Goal: Information Seeking & Learning: Learn about a topic

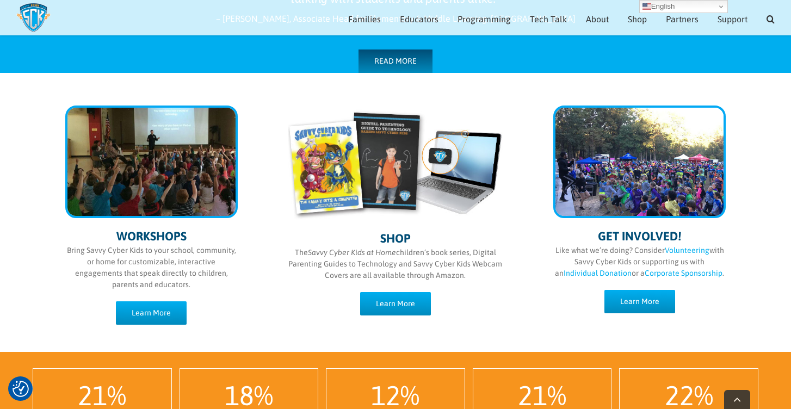
scroll to position [525, 0]
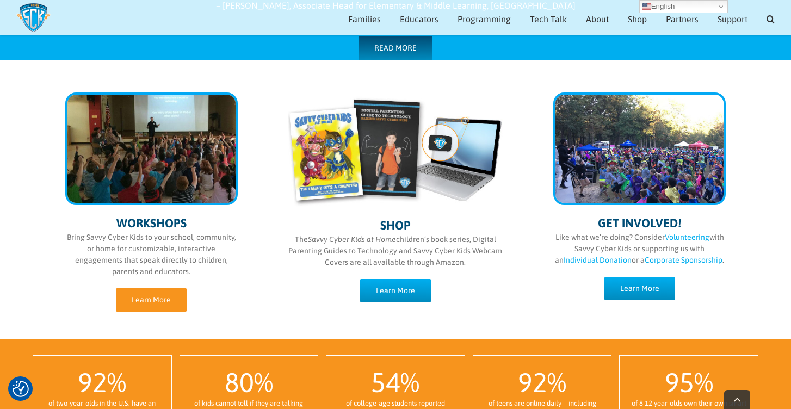
click at [147, 292] on link "Learn More" at bounding box center [151, 299] width 71 height 23
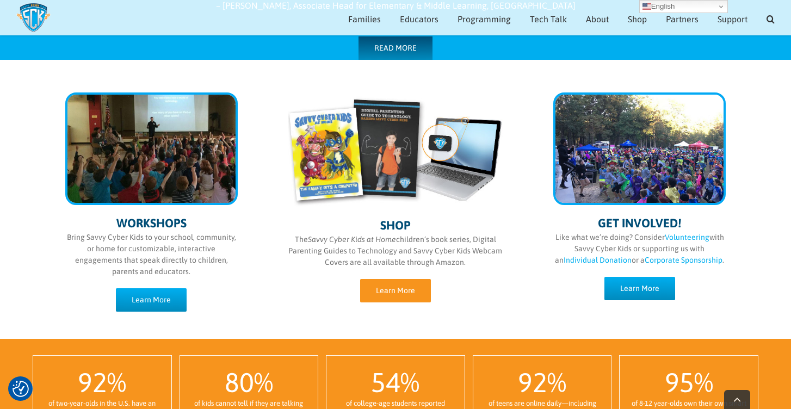
click at [401, 294] on span "Learn More" at bounding box center [395, 290] width 39 height 9
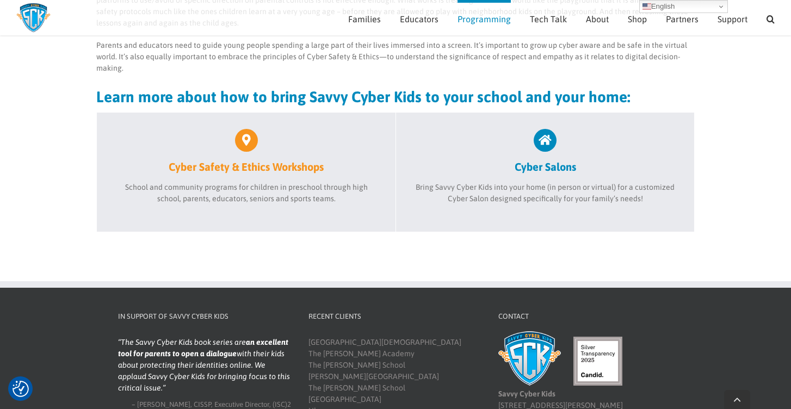
scroll to position [396, 0]
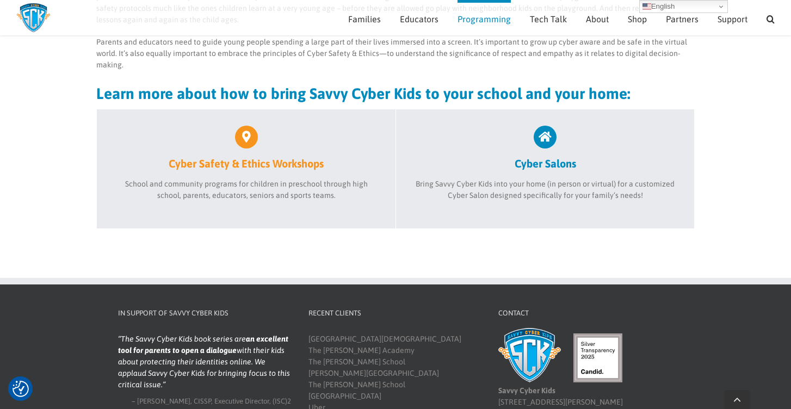
click at [249, 155] on link "Cyber Safety & Ethics Workshops" at bounding box center [246, 148] width 266 height 45
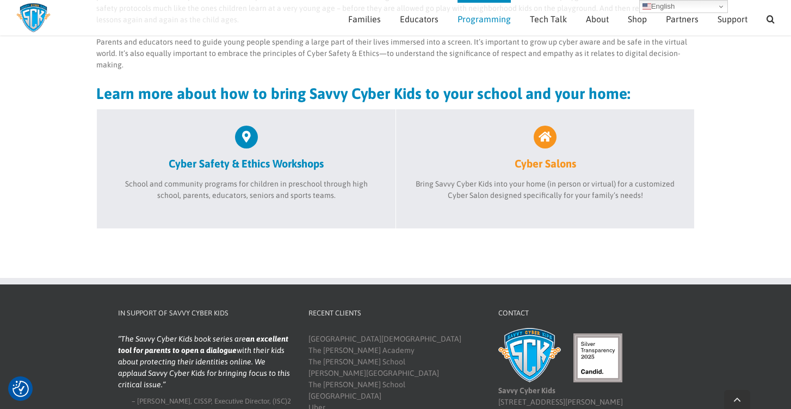
click at [526, 160] on h2 "Cyber Salons" at bounding box center [544, 164] width 265 height 14
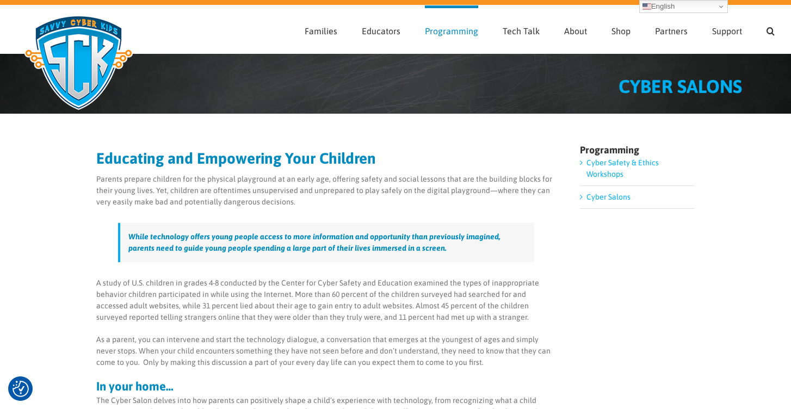
scroll to position [18, 0]
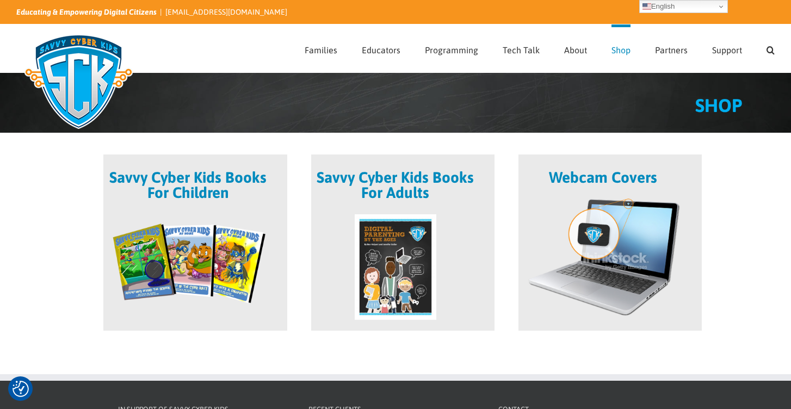
click at [213, 201] on span at bounding box center [194, 243] width 183 height 176
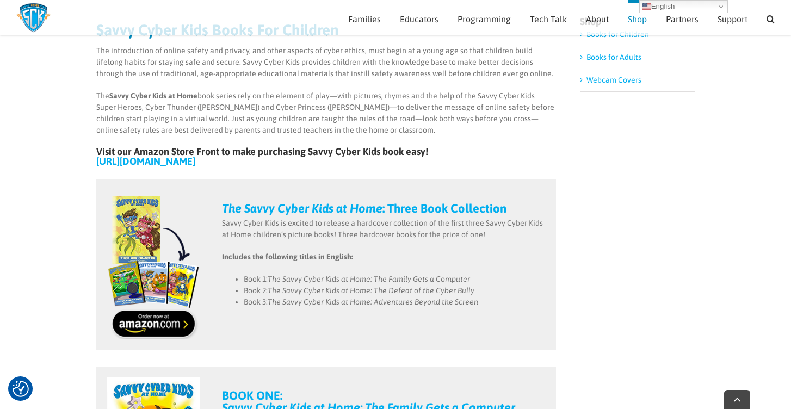
scroll to position [141, 0]
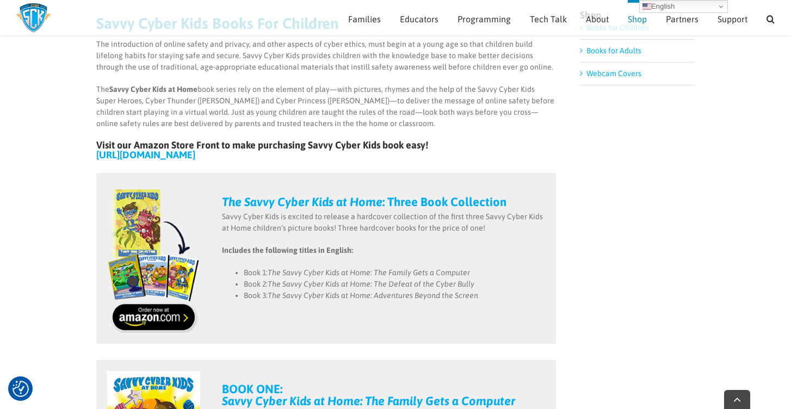
click at [271, 201] on em "The Savvy Cyber Kids at Home" at bounding box center [302, 202] width 160 height 14
